Goal: Use online tool/utility: Utilize a website feature to perform a specific function

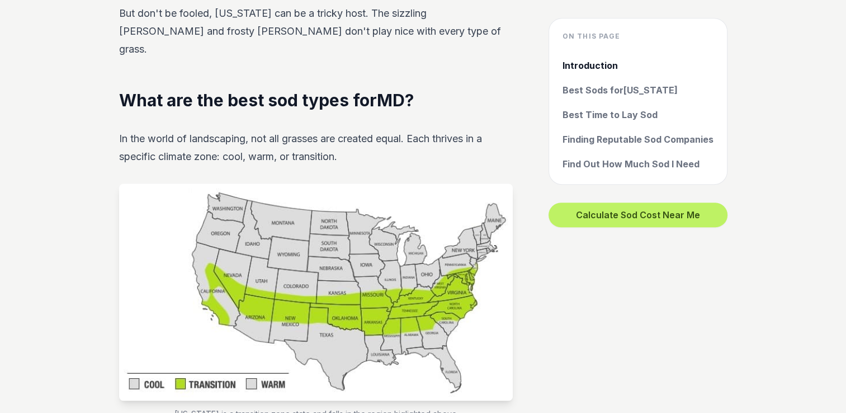
scroll to position [883, 0]
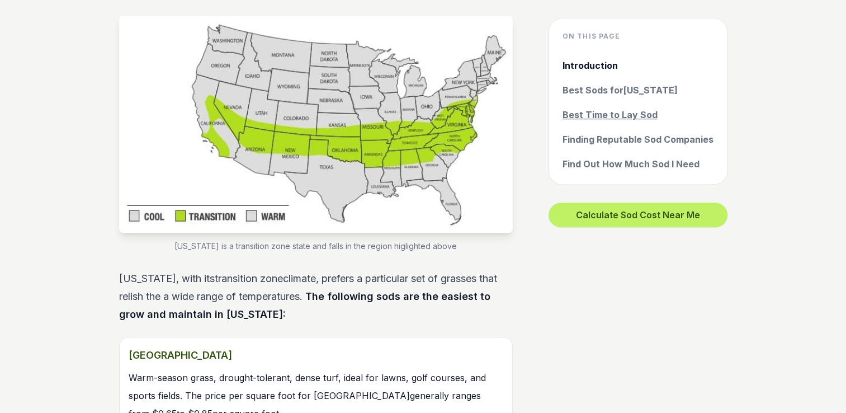
click at [589, 109] on link "Best Time to Lay Sod" at bounding box center [638, 114] width 151 height 13
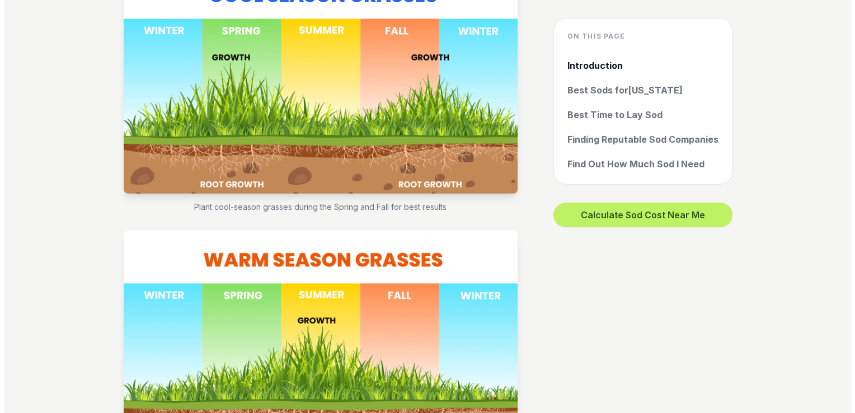
scroll to position [4082, 0]
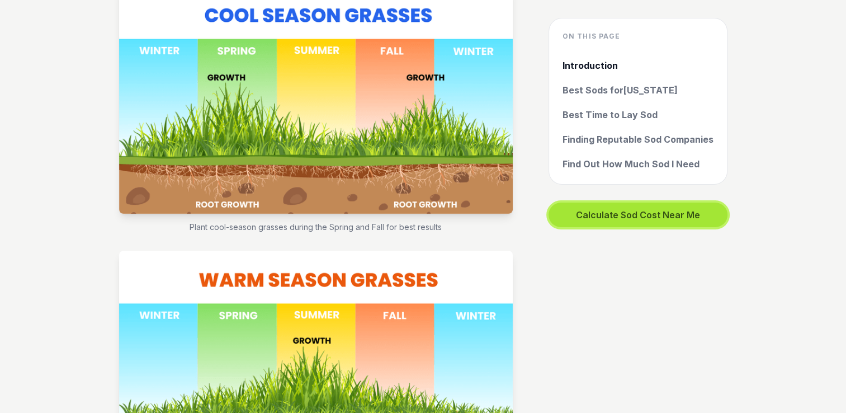
click at [642, 214] on button "Calculate Sod Cost Near Me" at bounding box center [638, 215] width 179 height 25
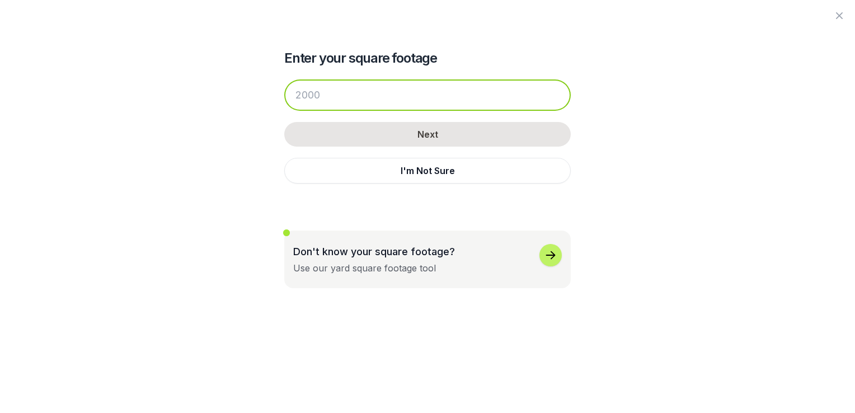
click at [307, 93] on input "number" at bounding box center [427, 94] width 286 height 31
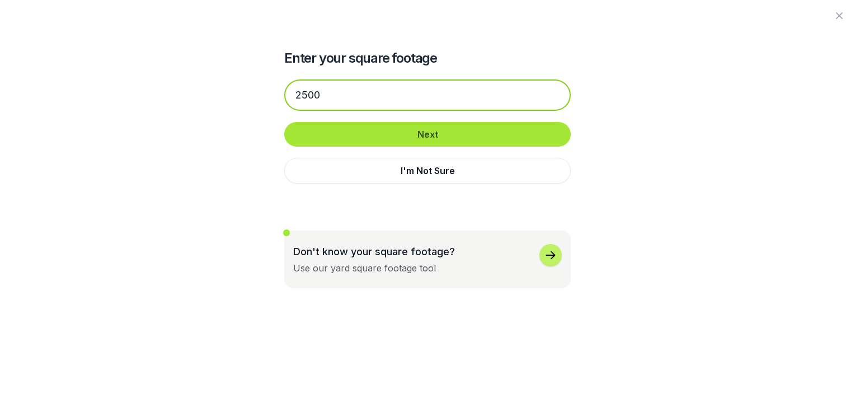
type input "2500"
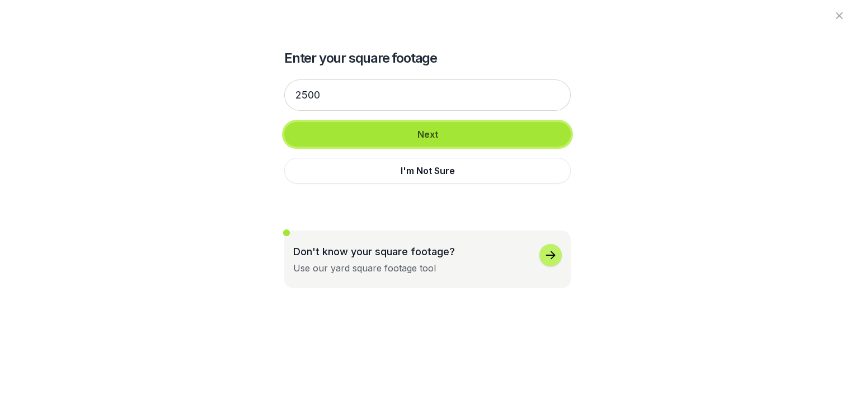
click at [337, 130] on button "Next" at bounding box center [427, 134] width 286 height 25
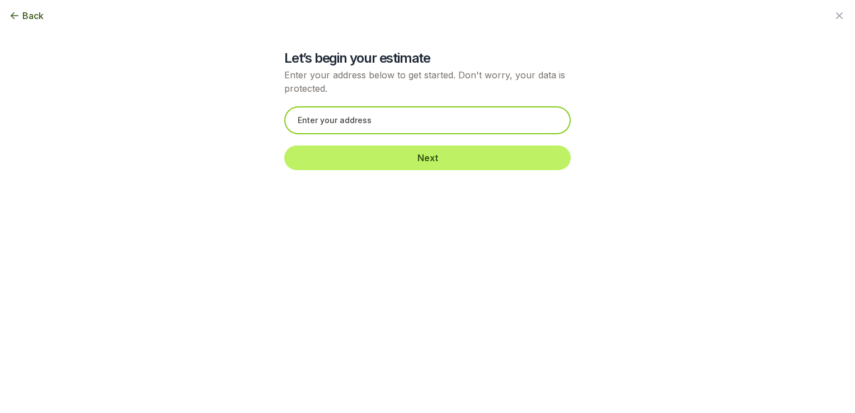
click at [425, 115] on input "text" at bounding box center [427, 120] width 286 height 28
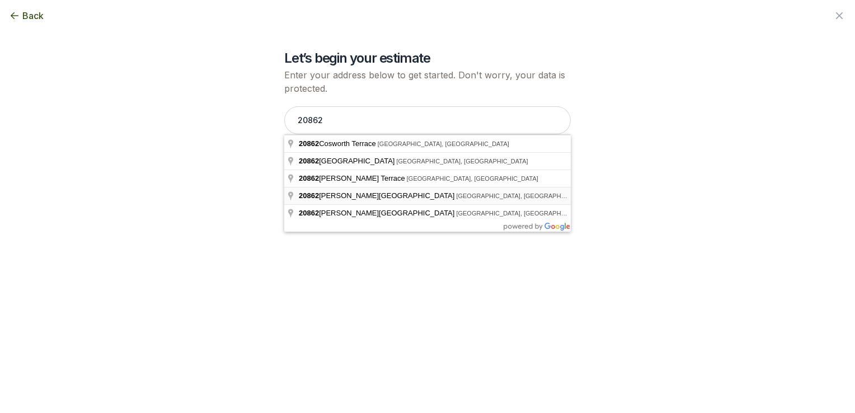
type input "[STREET_ADDRESS][PERSON_NAME]"
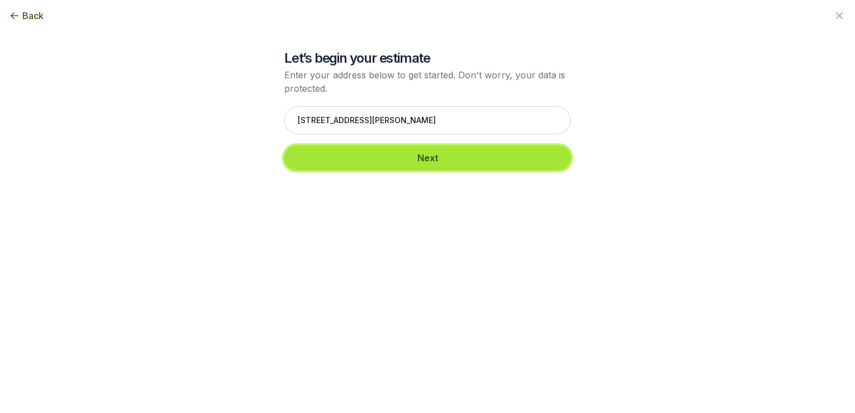
click at [437, 160] on button "Next" at bounding box center [427, 157] width 286 height 25
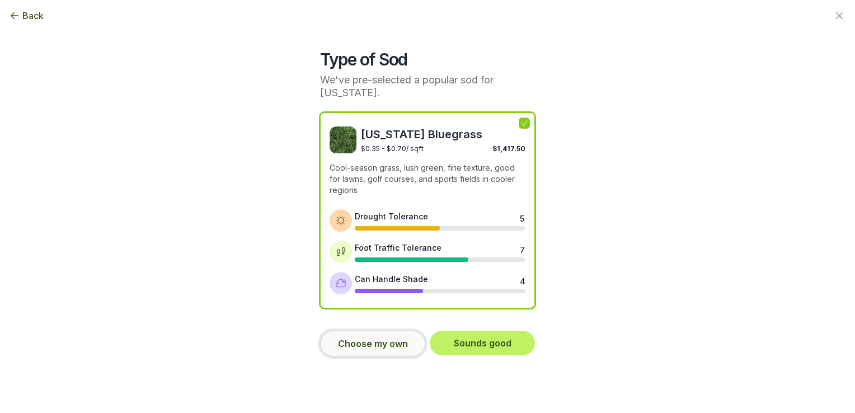
click at [356, 347] on button "Choose my own" at bounding box center [372, 344] width 105 height 26
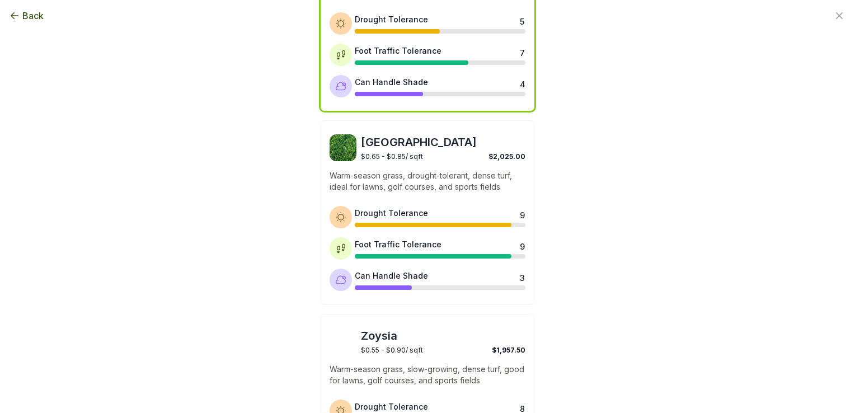
scroll to position [195, 0]
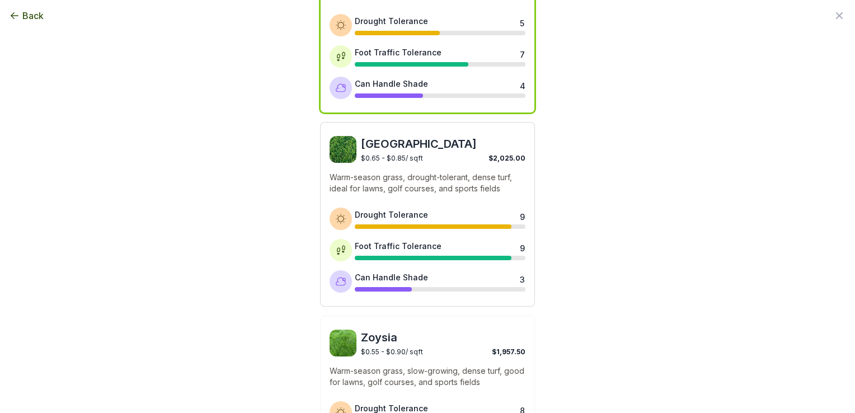
click at [365, 144] on span "[GEOGRAPHIC_DATA]" at bounding box center [443, 144] width 164 height 16
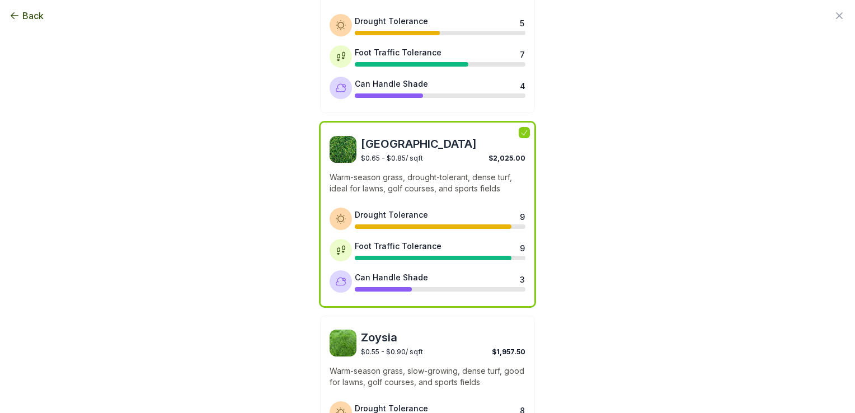
click at [378, 156] on span "$0.65 - $0.85 / sqft" at bounding box center [392, 158] width 62 height 8
